Goal: Transaction & Acquisition: Download file/media

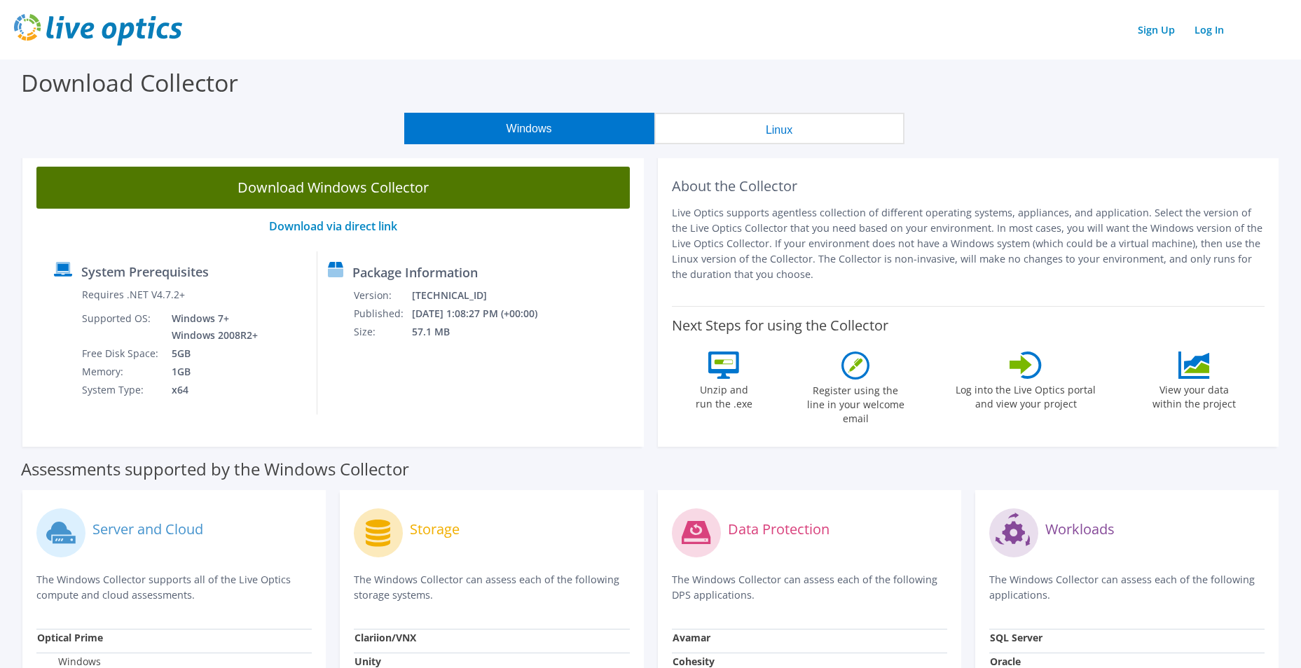
click at [410, 193] on link "Download Windows Collector" at bounding box center [332, 188] width 593 height 42
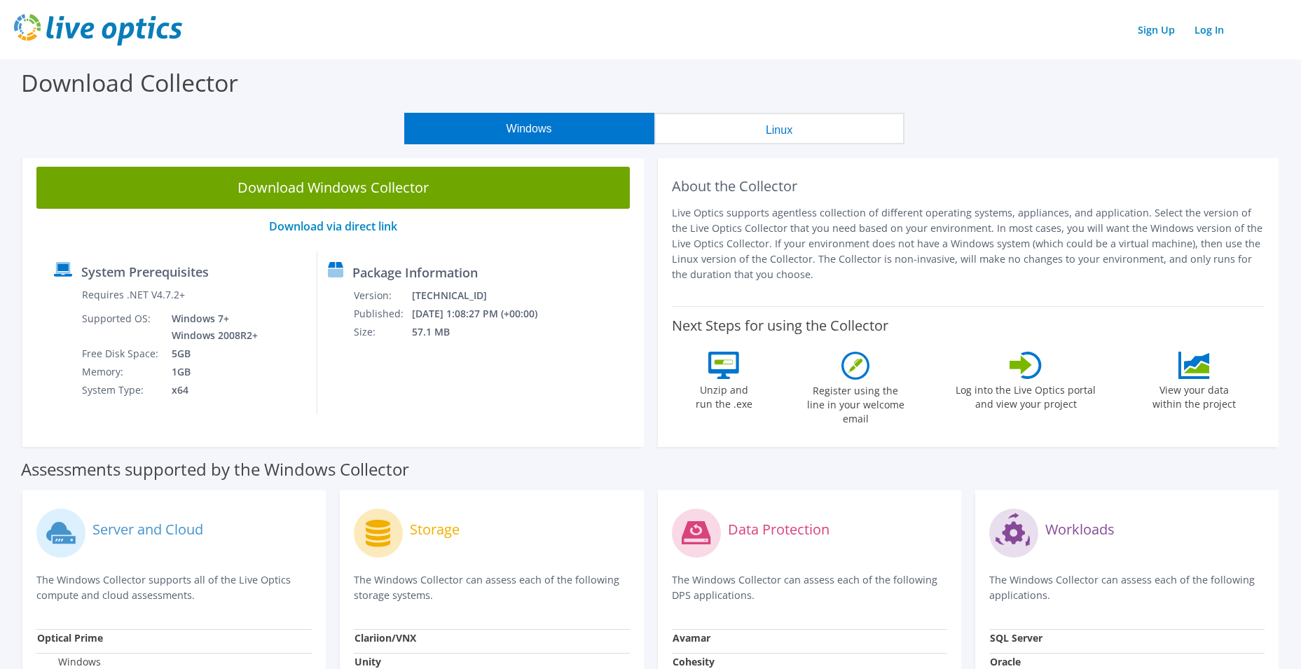
click at [618, 83] on div "Download Collector" at bounding box center [650, 86] width 1287 height 53
